Goal: Information Seeking & Learning: Learn about a topic

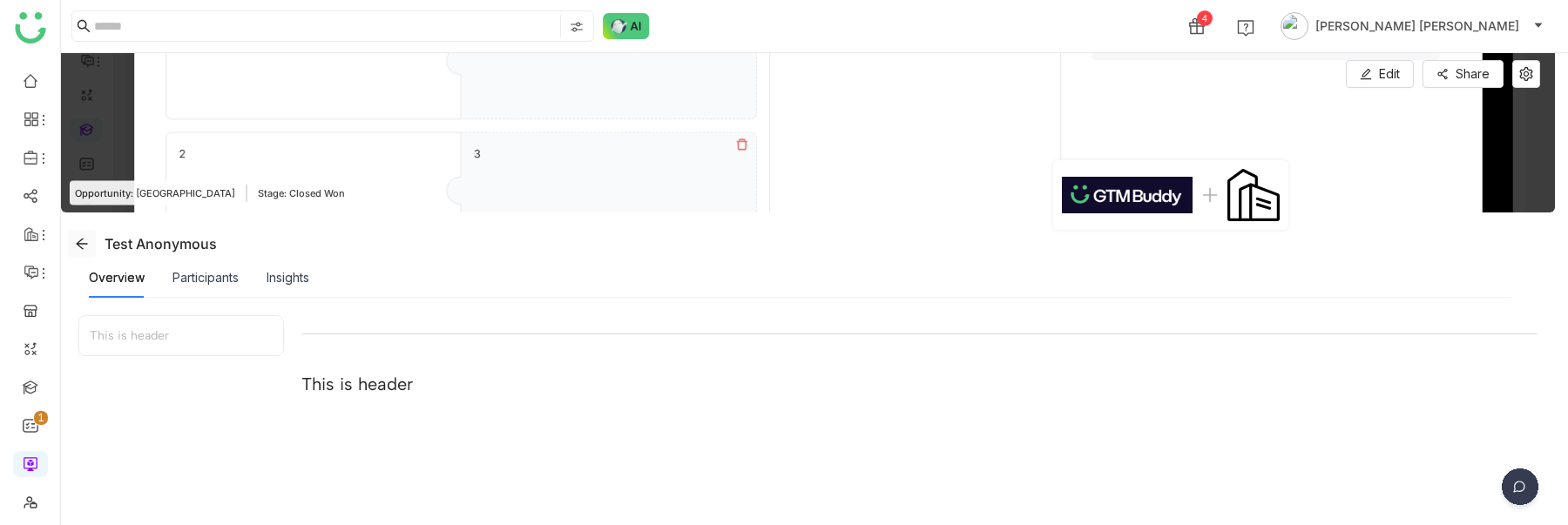
click at [86, 240] on icon at bounding box center [81, 243] width 14 height 14
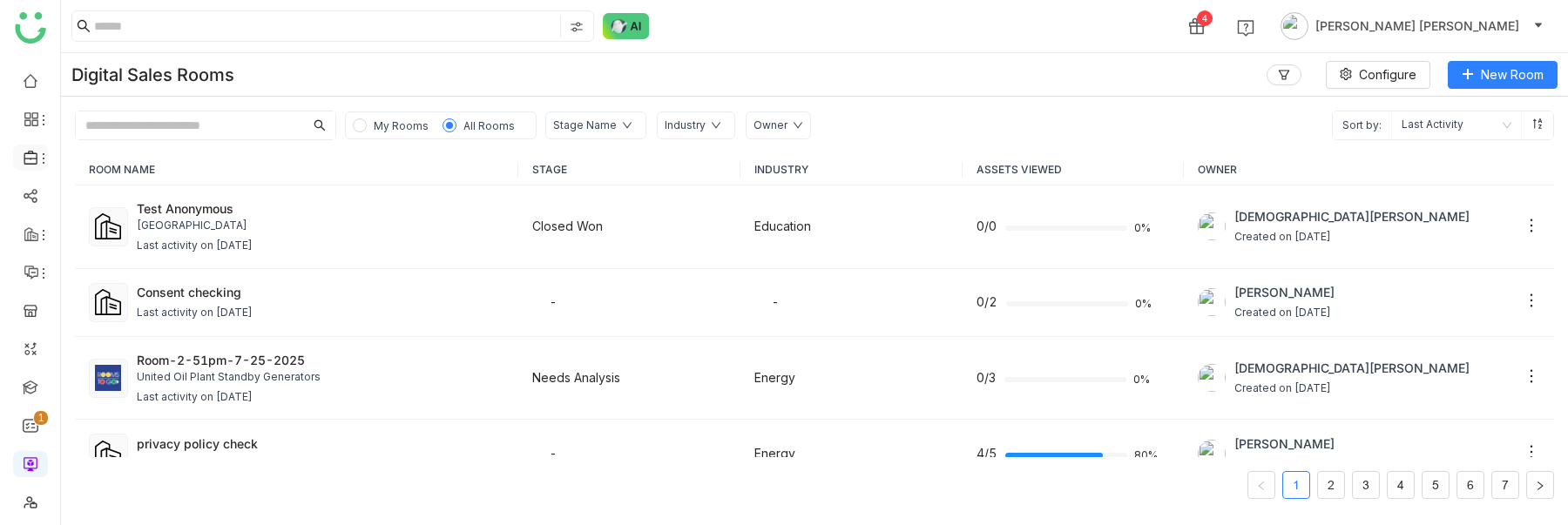
click at [34, 152] on icon at bounding box center [31, 157] width 15 height 15
click at [126, 256] on link "Library" at bounding box center [120, 258] width 113 height 12
click at [225, 23] on input at bounding box center [325, 25] width 463 height 23
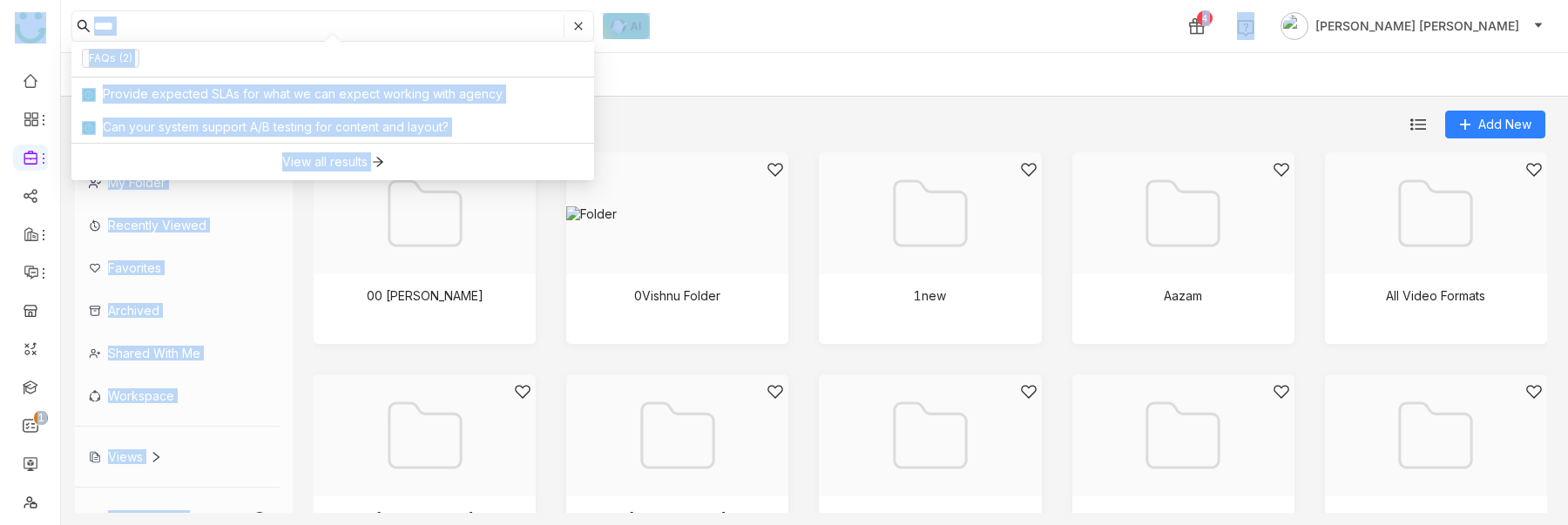
click at [155, 29] on input "****" at bounding box center [327, 25] width 466 height 23
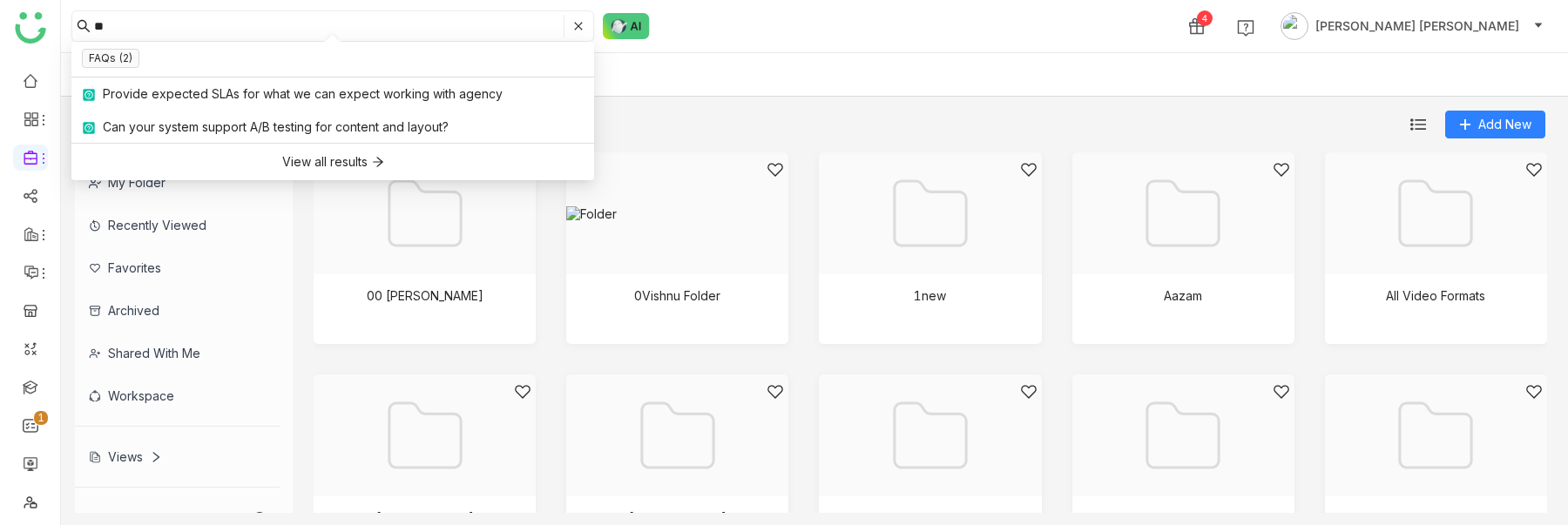
type input "*"
type input "****"
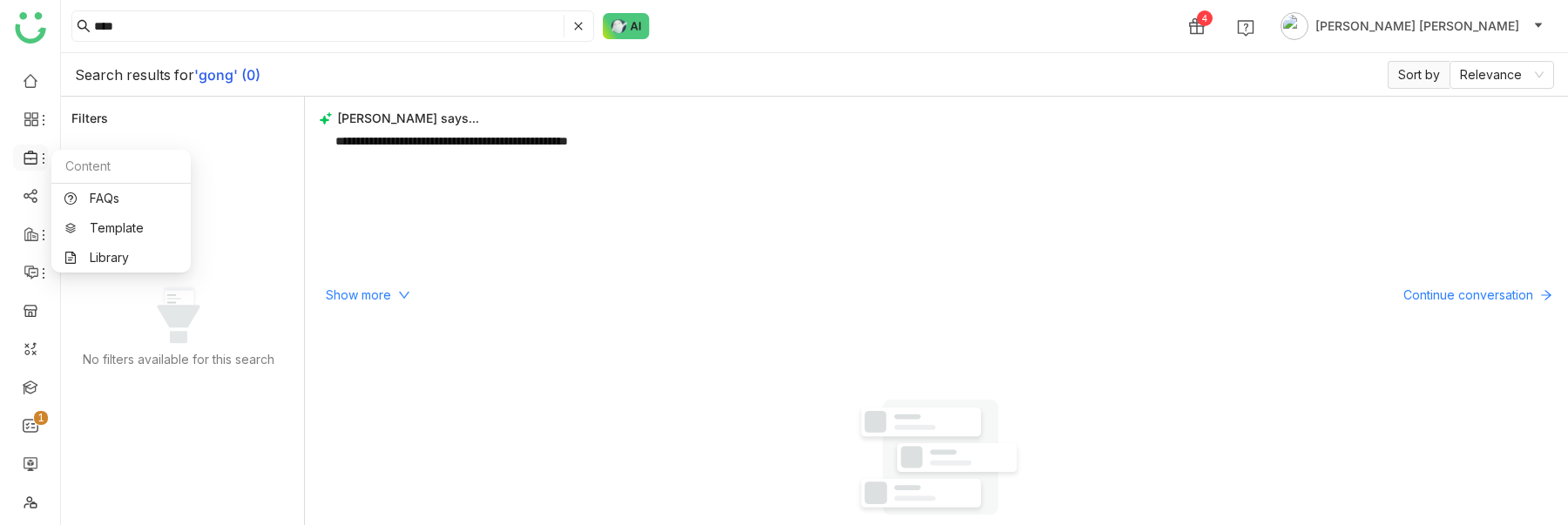
click at [27, 164] on icon at bounding box center [30, 157] width 13 height 14
click at [89, 252] on link "Library" at bounding box center [120, 258] width 113 height 12
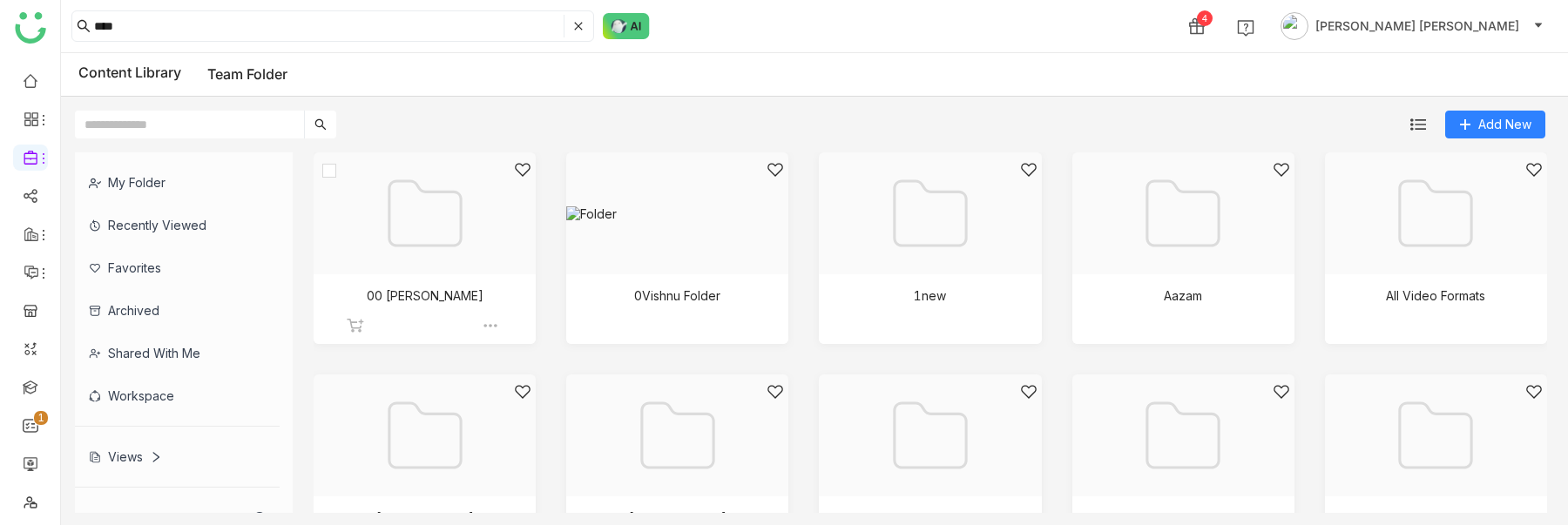
click at [458, 234] on div at bounding box center [418, 235] width 192 height 148
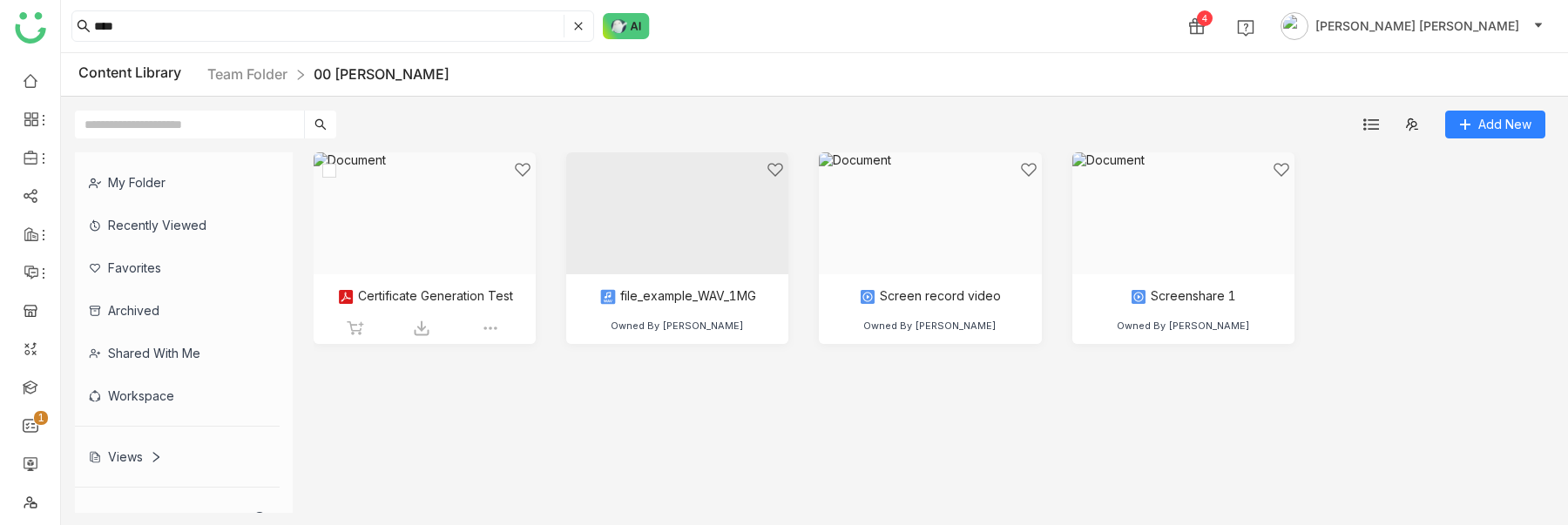
click at [469, 257] on div at bounding box center [418, 235] width 192 height 148
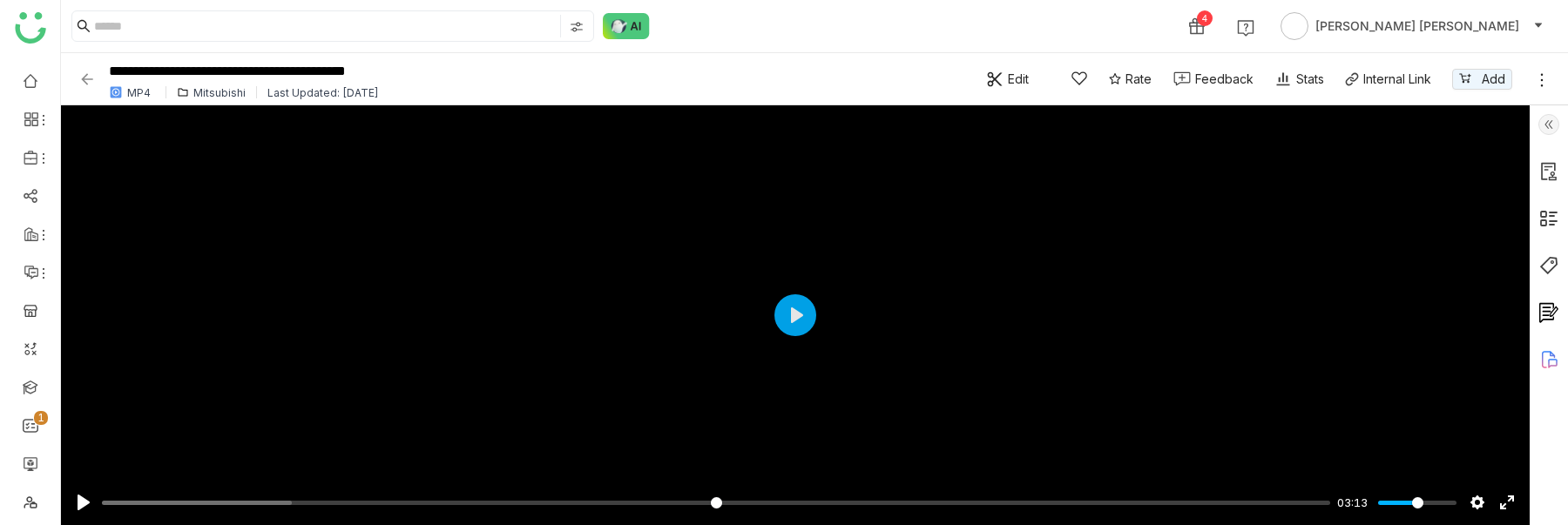
click at [1551, 121] on img at bounding box center [1548, 124] width 21 height 21
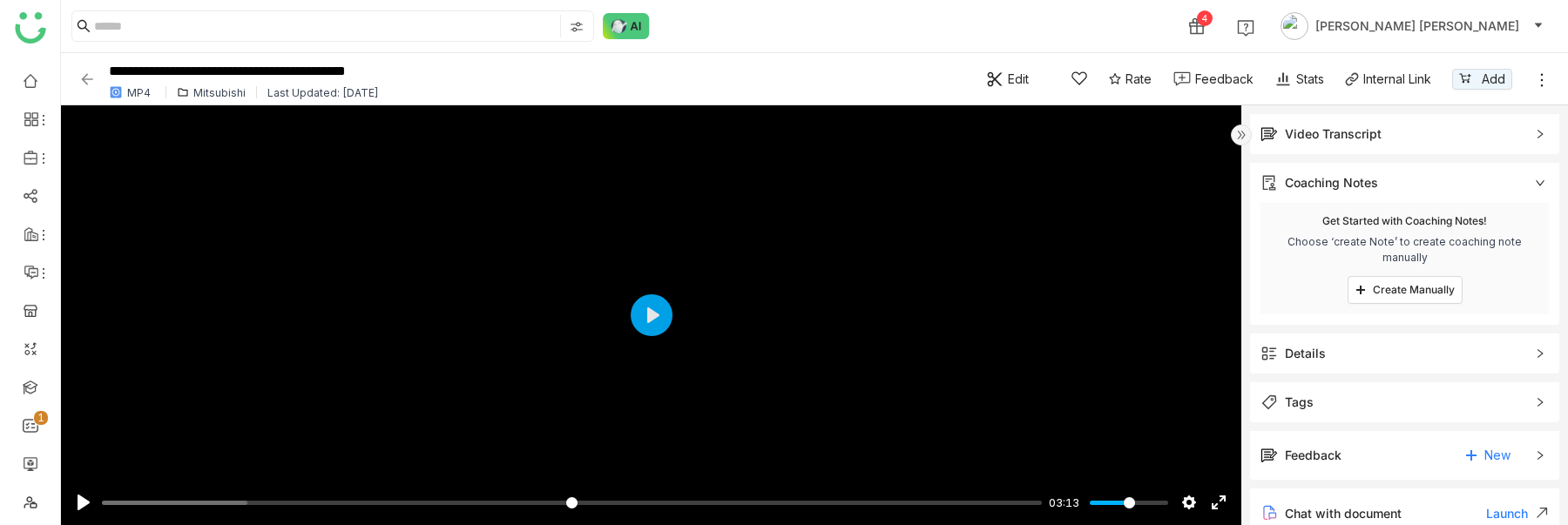
click at [1347, 136] on div "Video Transcript" at bounding box center [1333, 134] width 97 height 19
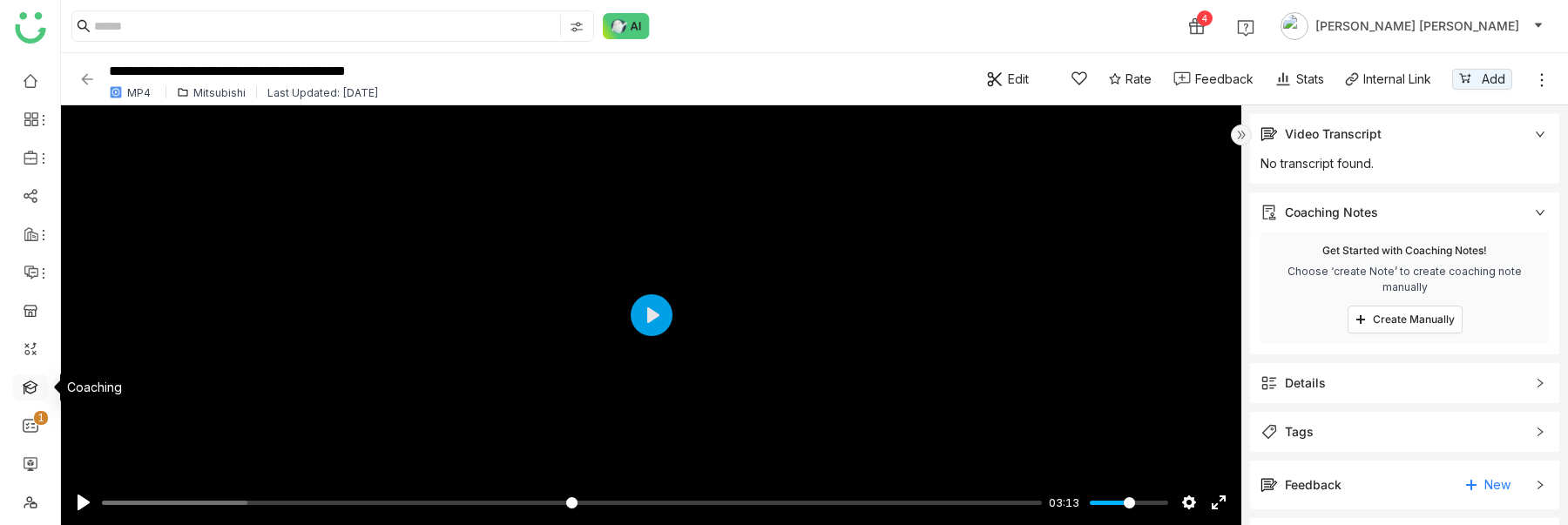
click at [26, 384] on link at bounding box center [30, 386] width 15 height 14
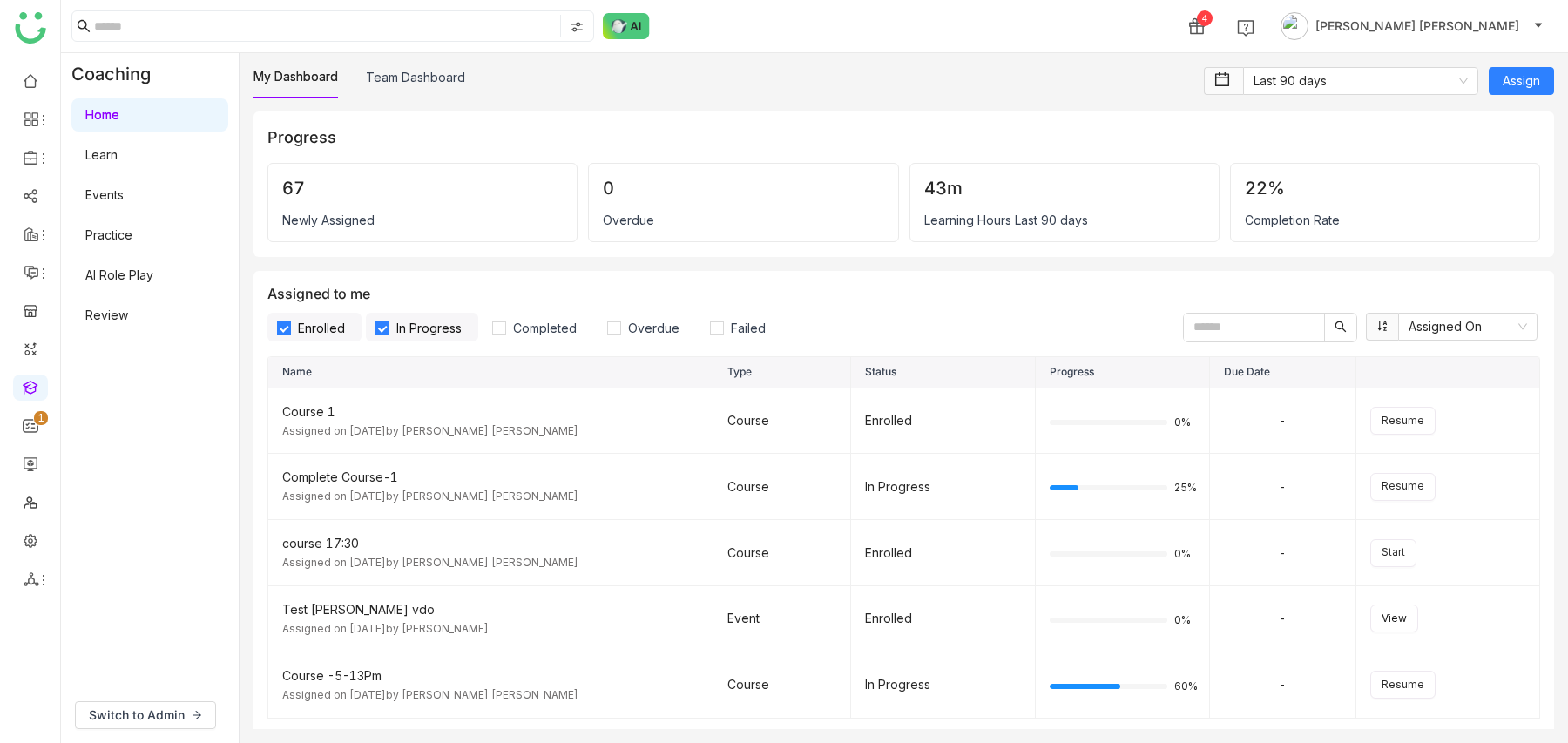
click at [111, 276] on link "AI Role Play" at bounding box center [118, 275] width 68 height 14
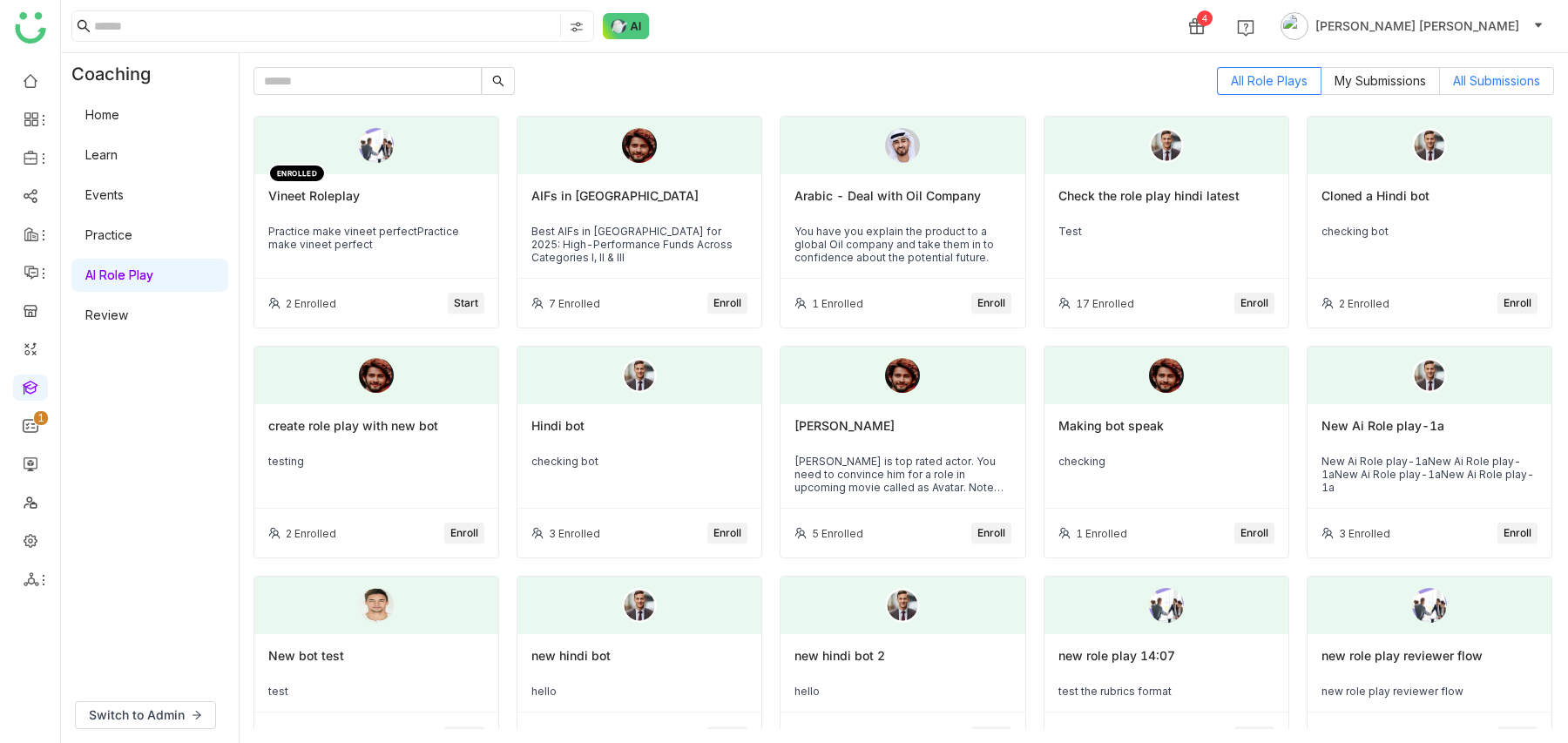
click at [1444, 78] on label "All Submissions" at bounding box center [1497, 80] width 114 height 28
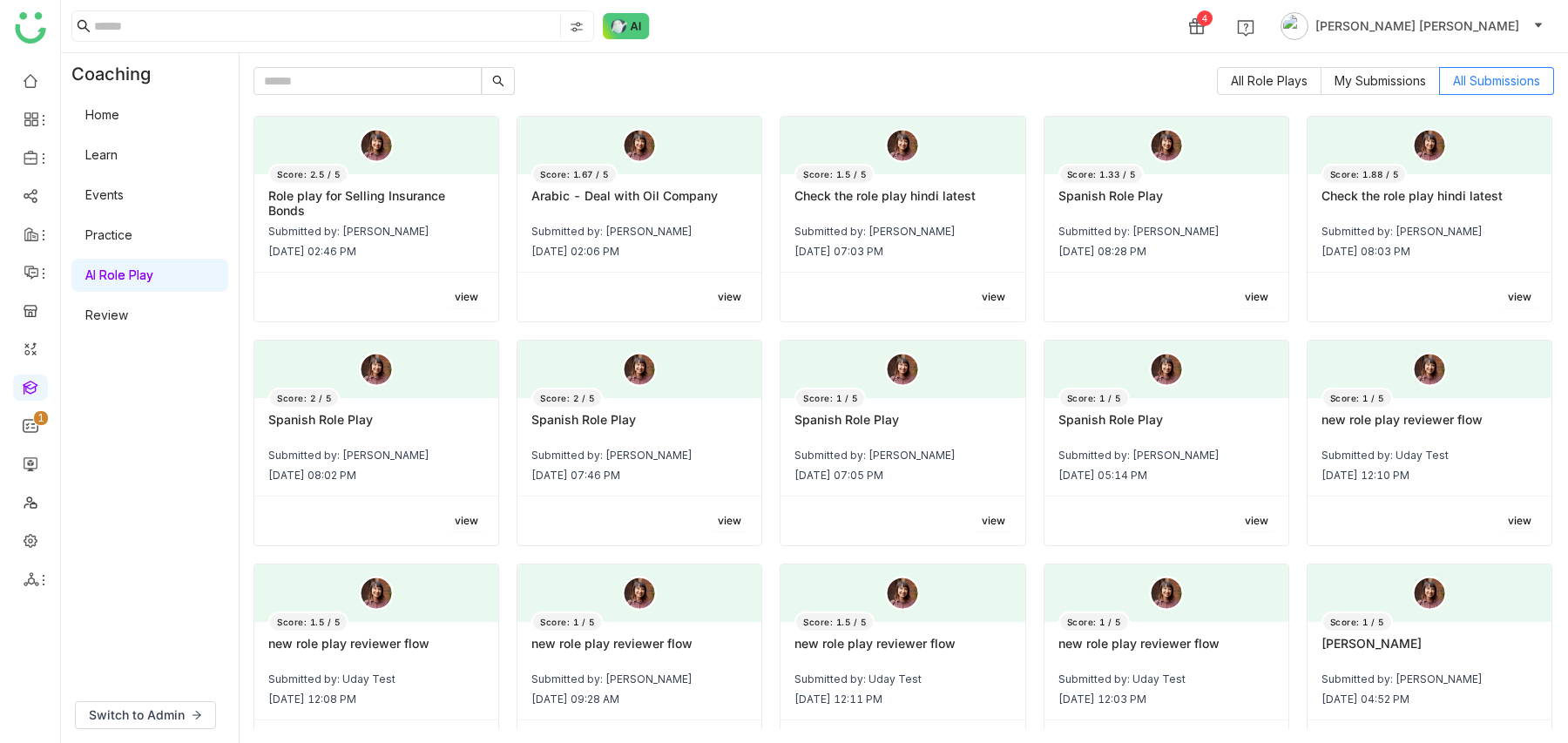
click at [993, 290] on span "view" at bounding box center [993, 297] width 23 height 16
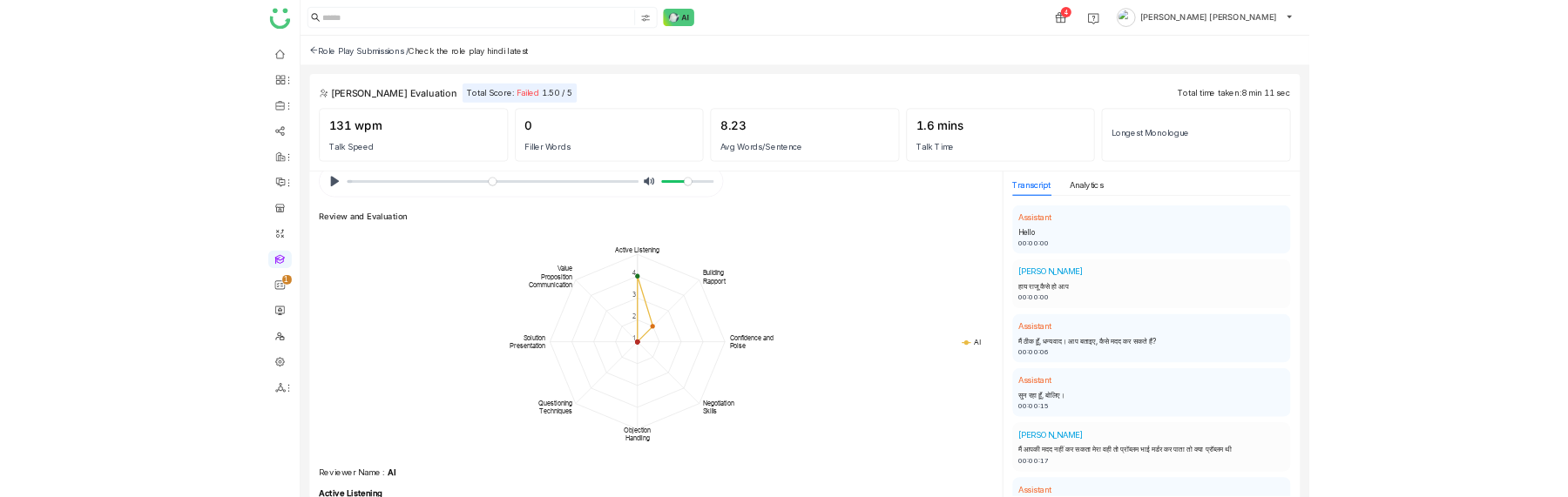
scroll to position [42, 0]
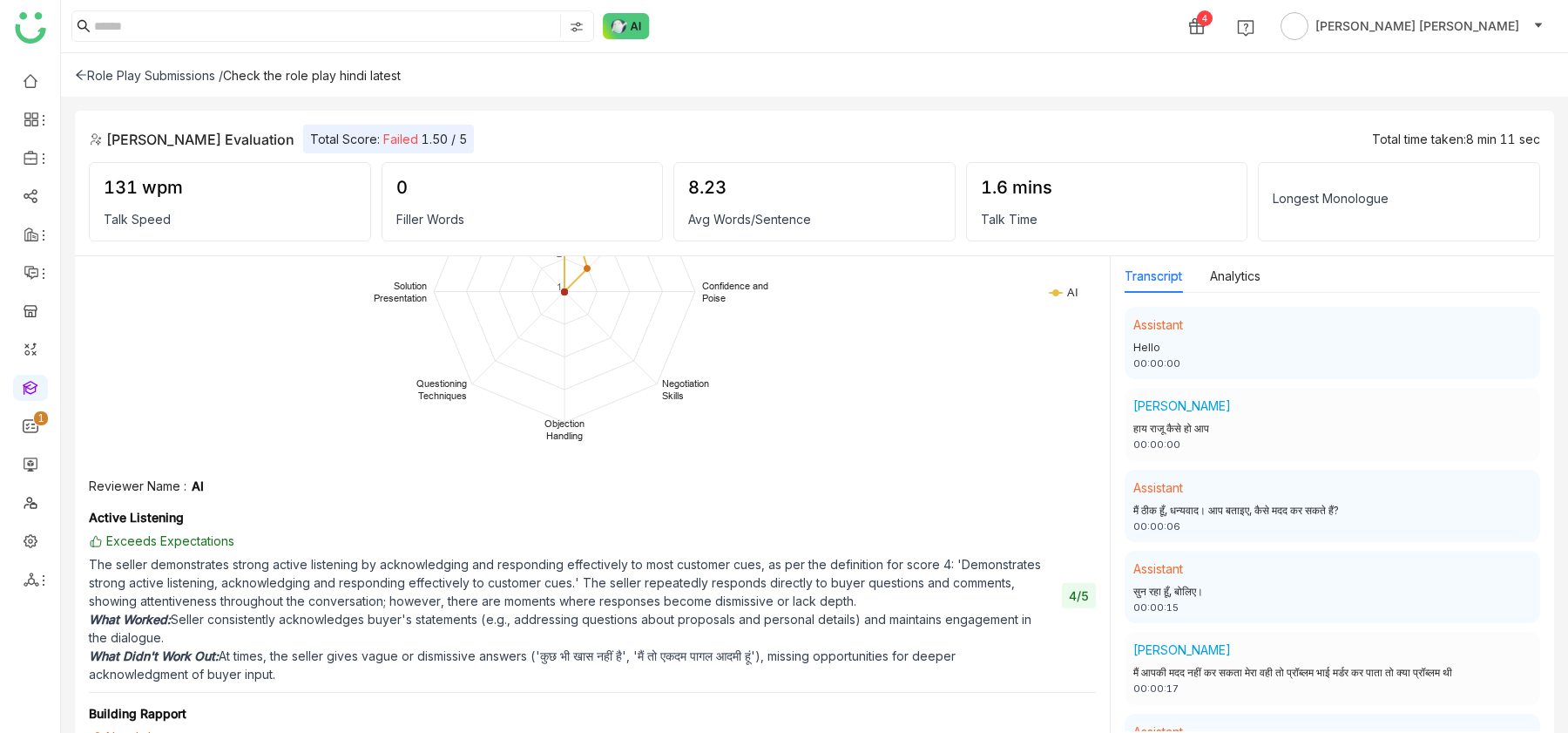
scroll to position [256, 0]
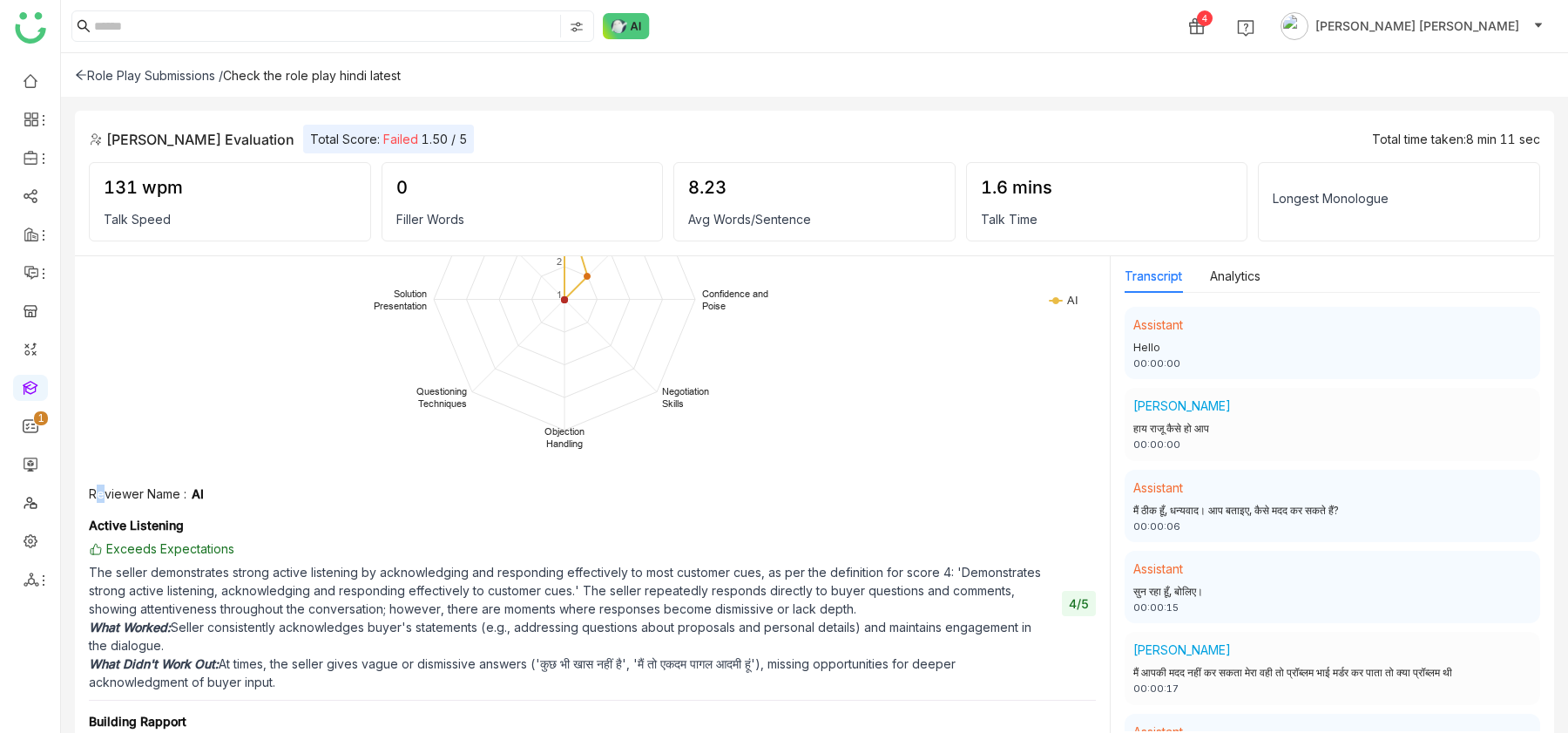
click at [95, 493] on div "Reviewer Name :" at bounding box center [137, 493] width 98 height 18
drag, startPoint x: 187, startPoint y: 493, endPoint x: 158, endPoint y: 494, distance: 29.0
click at [186, 493] on div "Reviewer Name : AI" at bounding box center [592, 493] width 1007 height 18
drag, startPoint x: 89, startPoint y: 493, endPoint x: 197, endPoint y: 498, distance: 108.1
click at [207, 494] on div "Reviewer Name : AI" at bounding box center [592, 493] width 1007 height 18
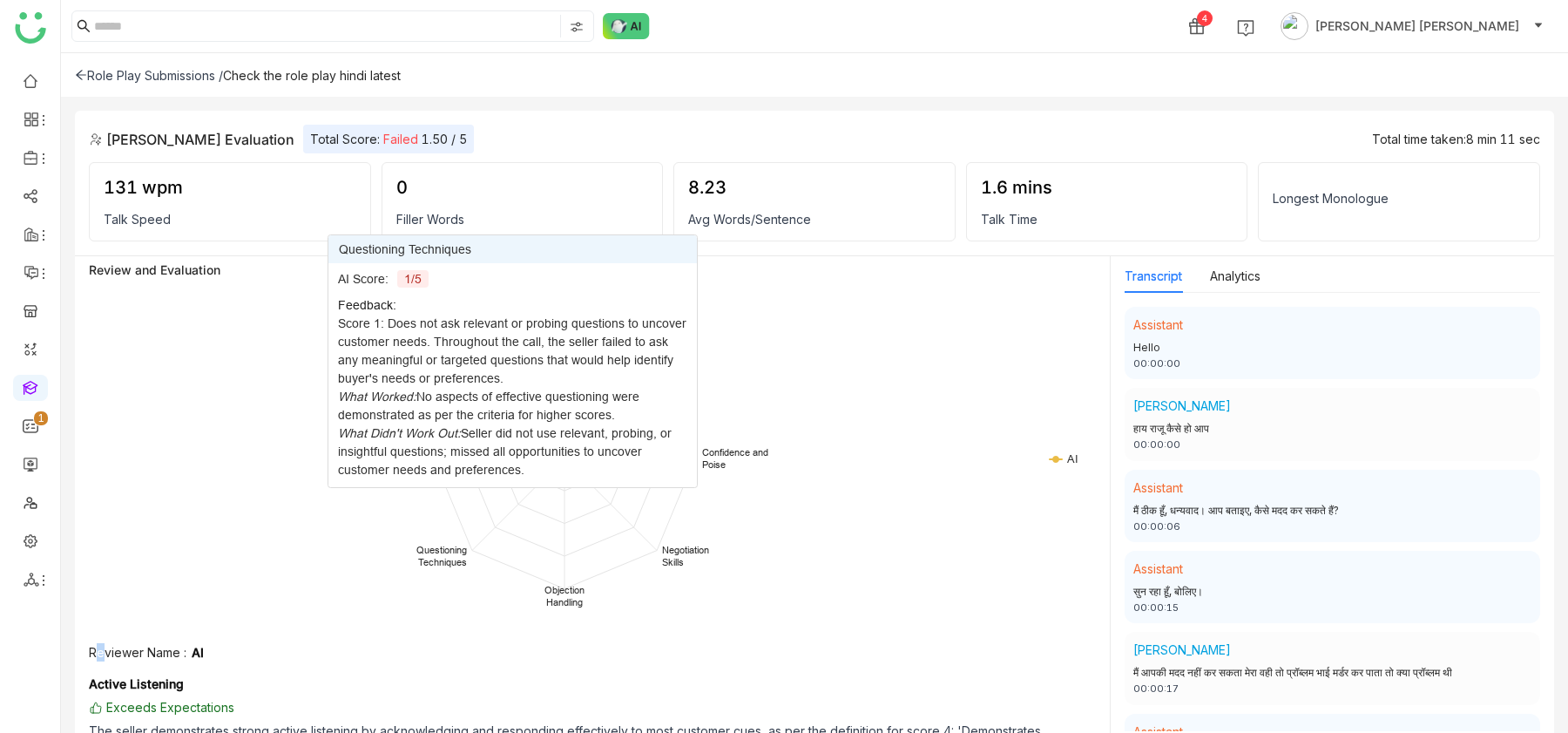
scroll to position [70, 0]
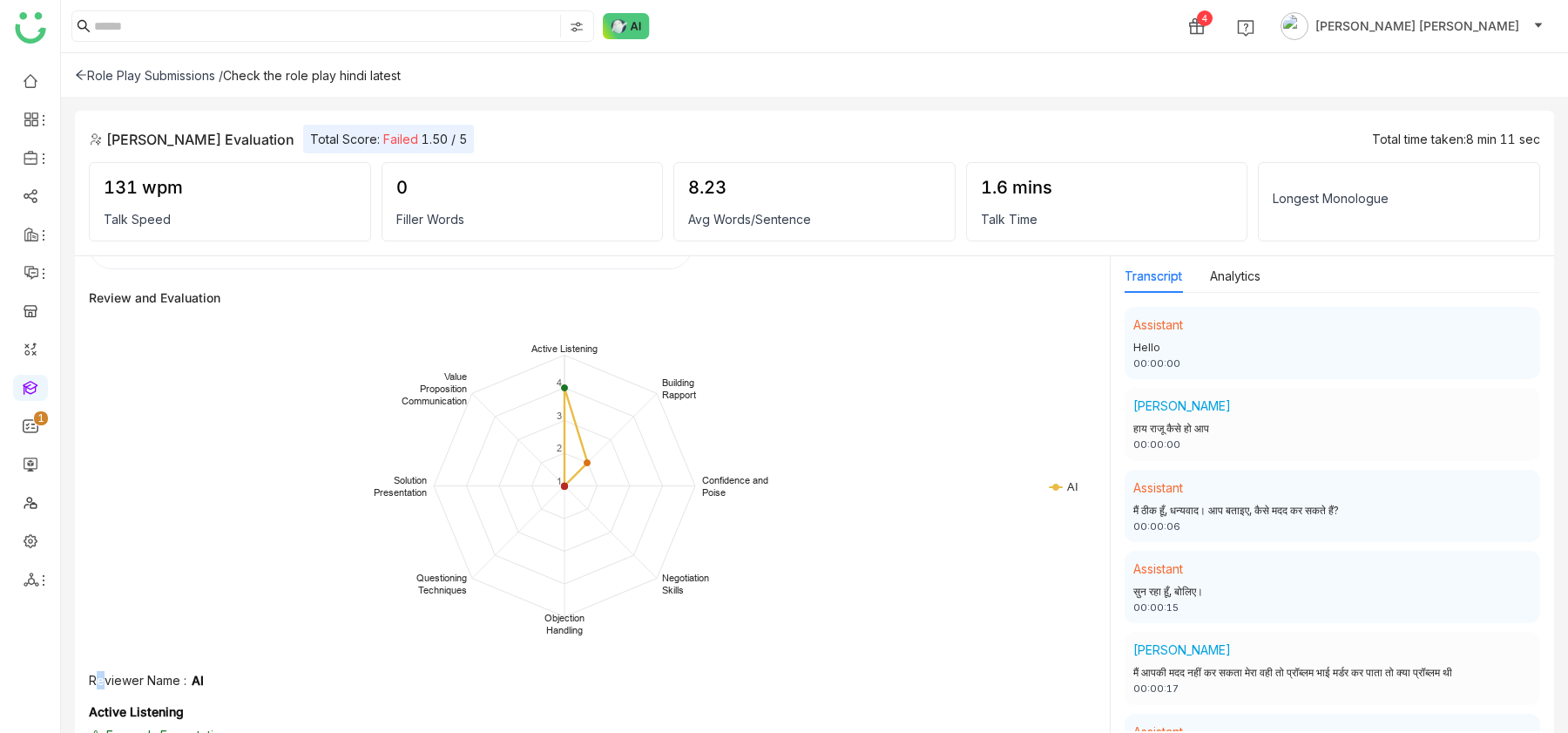
click at [1056, 484] on rect at bounding box center [591, 488] width 1006 height 349
click at [1054, 486] on icon at bounding box center [1056, 487] width 7 height 7
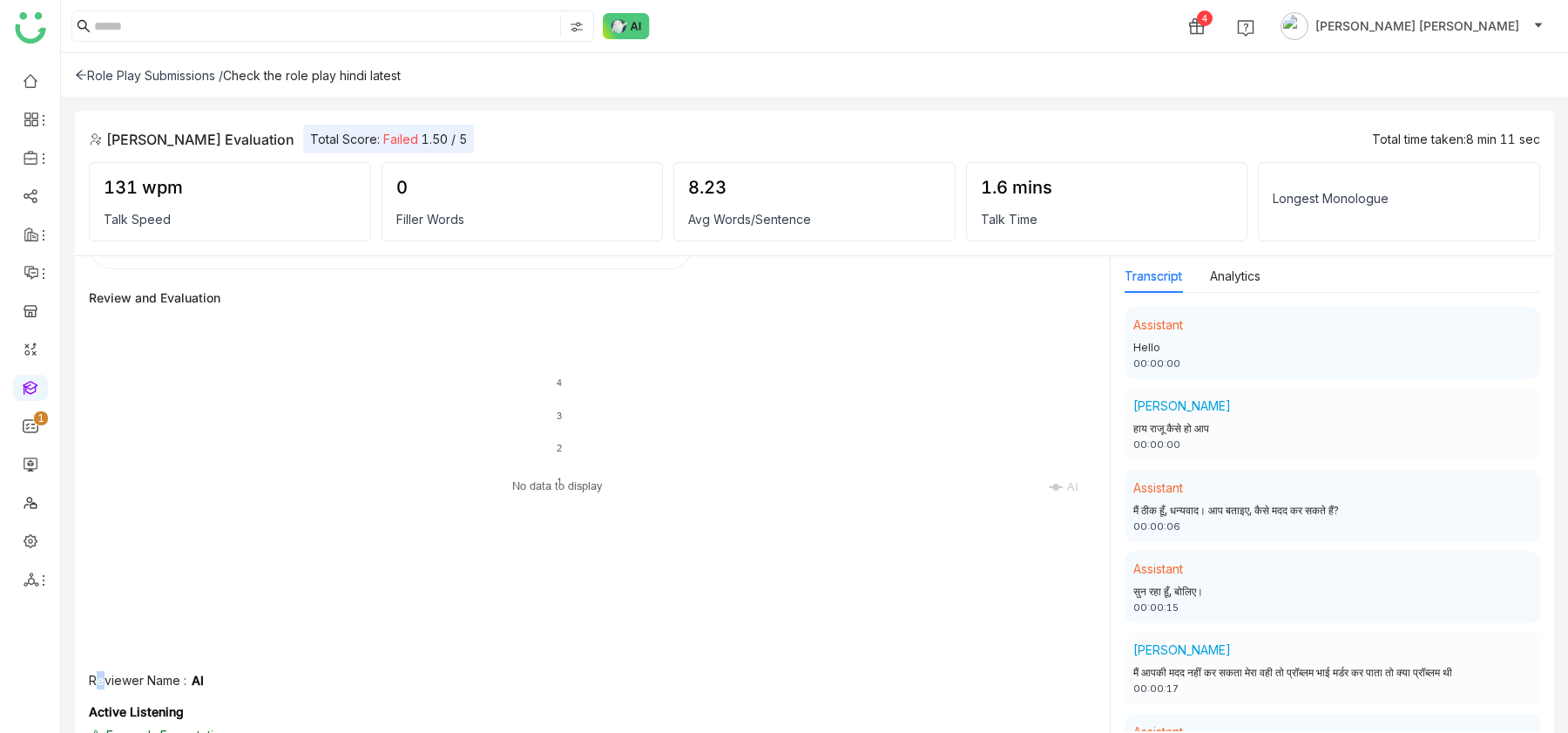
scroll to position [20, 0]
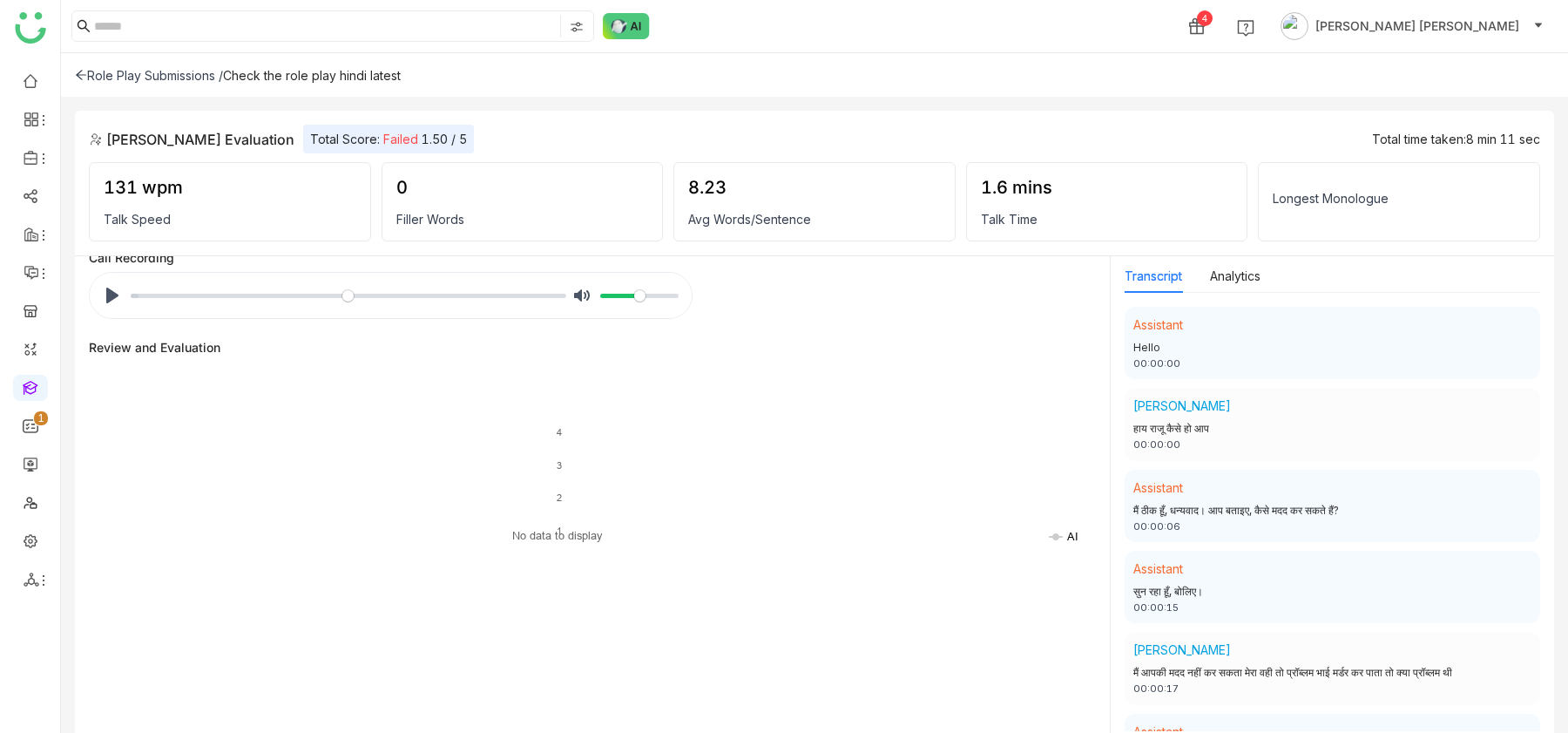
click at [1052, 496] on icon at bounding box center [1056, 537] width 7 height 7
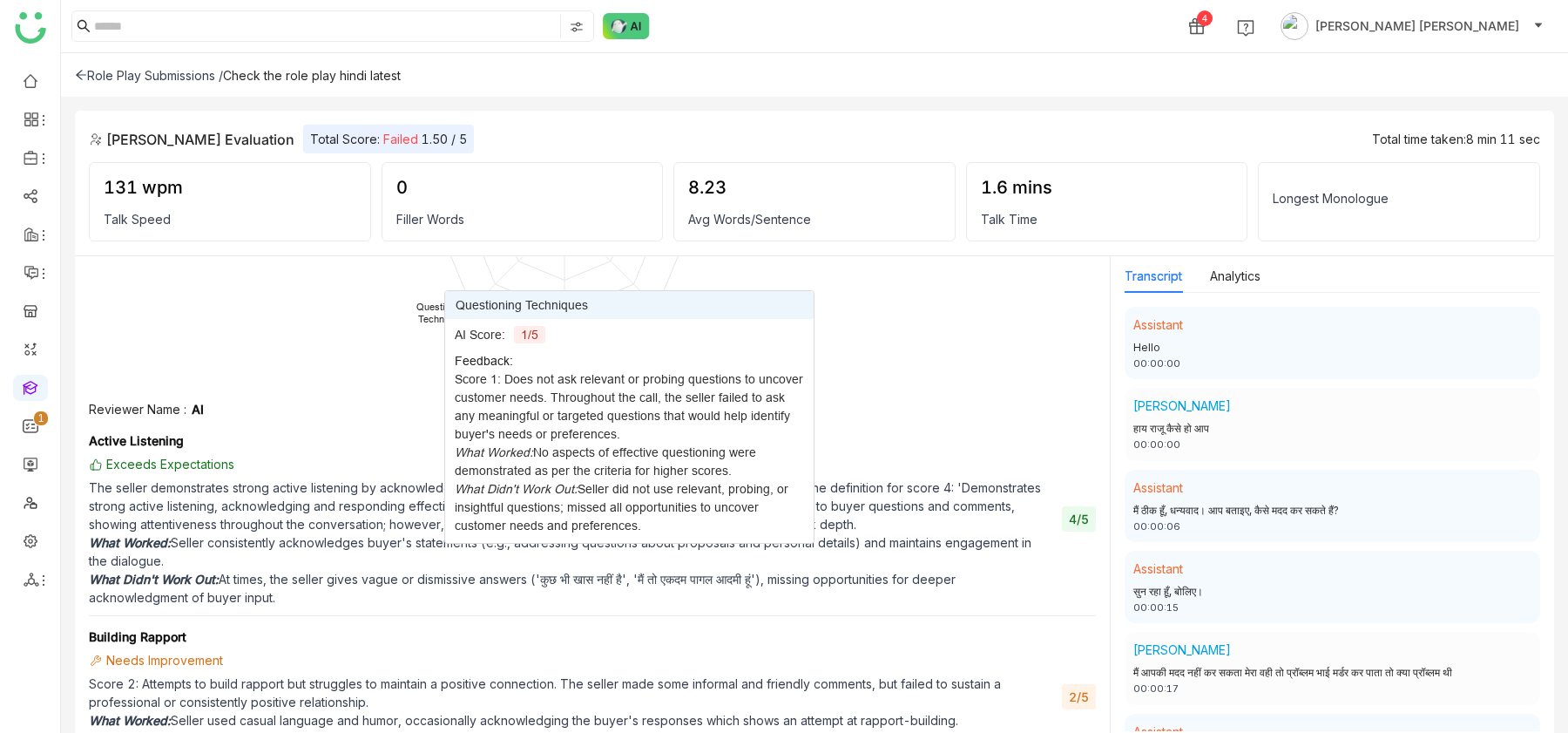
scroll to position [348, 0]
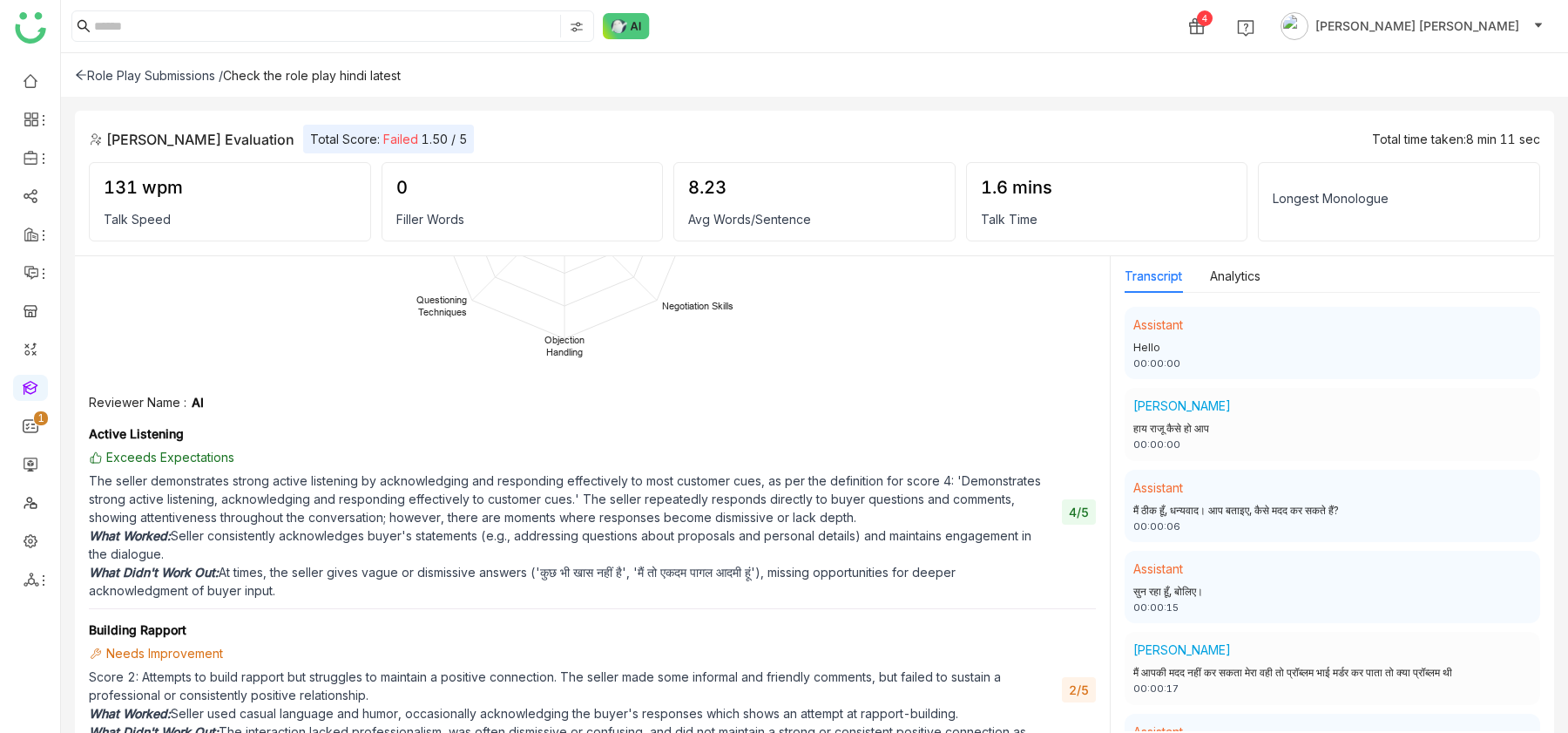
drag, startPoint x: 91, startPoint y: 400, endPoint x: 221, endPoint y: 406, distance: 130.1
click at [217, 402] on div "Reviewer Name : AI" at bounding box center [592, 402] width 1007 height 18
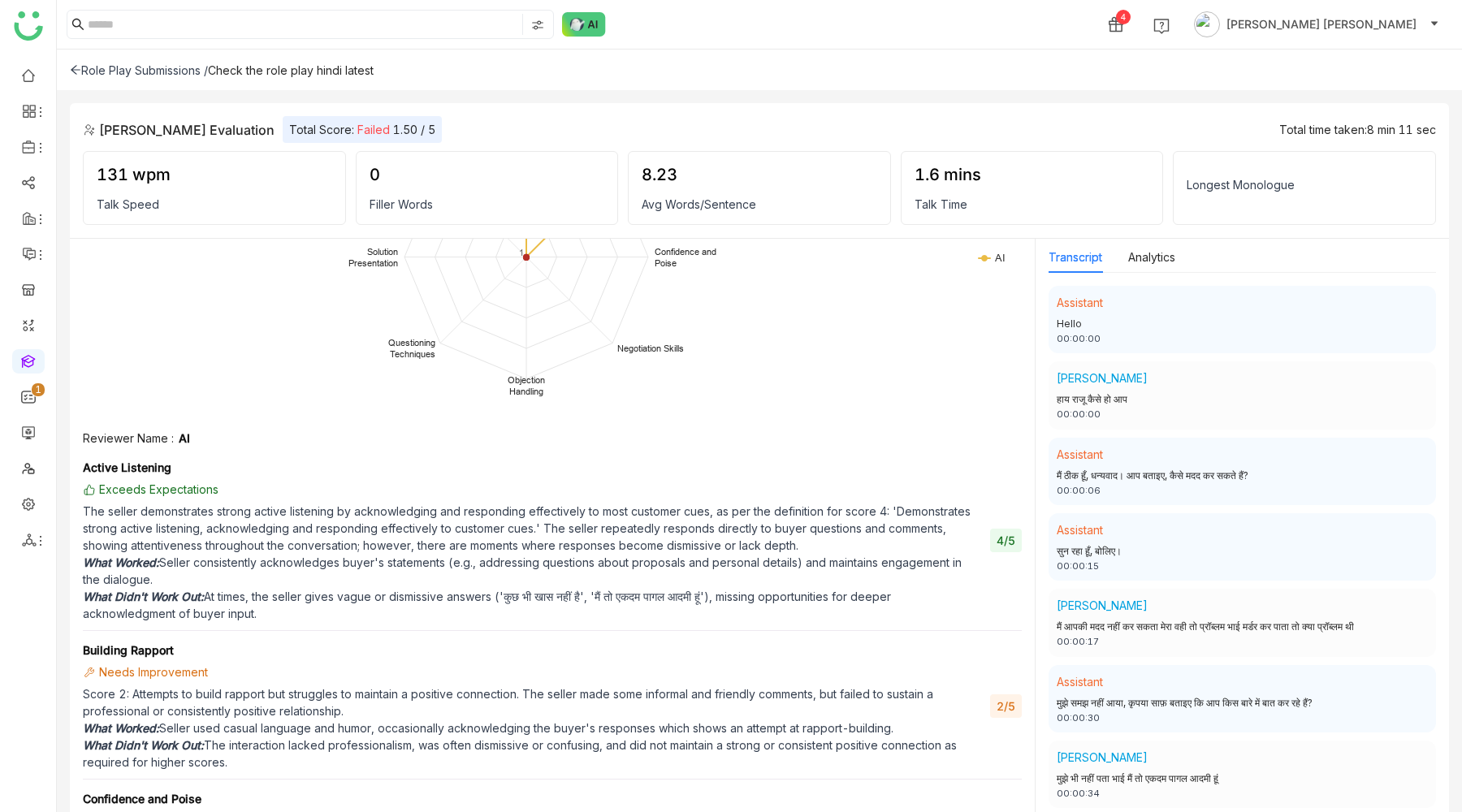
scroll to position [261, 0]
click at [428, 458] on div "Active Listening" at bounding box center [532, 467] width 899 height 17
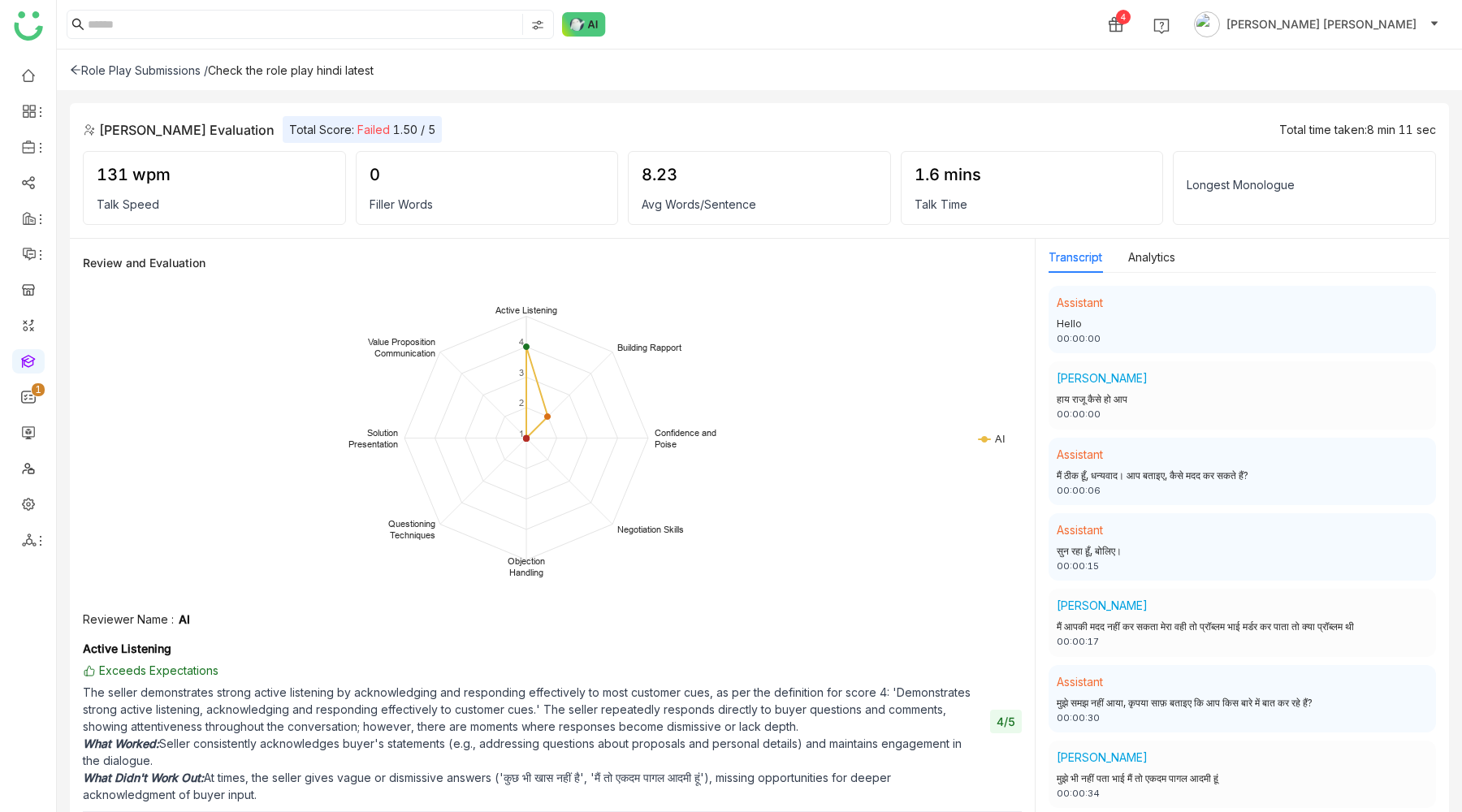
scroll to position [0, 0]
